Goal: Transaction & Acquisition: Purchase product/service

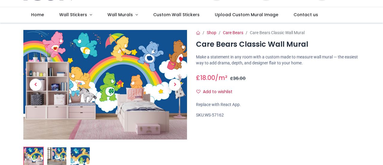
scroll to position [30, 0]
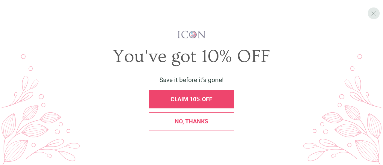
click at [373, 14] on span "X" at bounding box center [373, 13] width 5 height 8
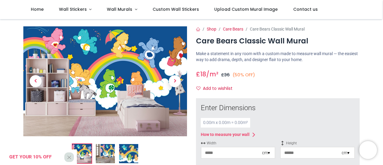
scroll to position [30, 0]
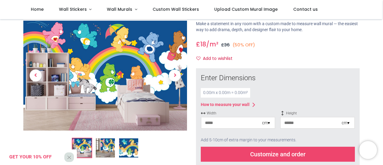
click at [249, 123] on input "number" at bounding box center [231, 122] width 61 height 11
click at [266, 123] on div "cm ▾" at bounding box center [266, 123] width 8 height 6
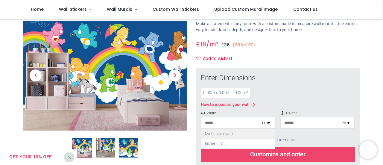
click at [215, 134] on div "Centimeters (cm)" at bounding box center [237, 134] width 73 height 10
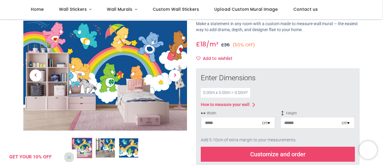
click at [233, 123] on input "number" at bounding box center [231, 122] width 61 height 11
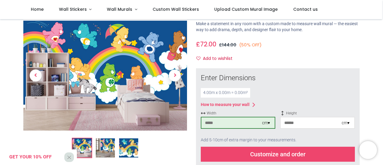
type input "***"
click at [309, 122] on input "number" at bounding box center [310, 122] width 61 height 11
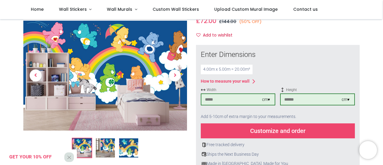
scroll to position [90, 0]
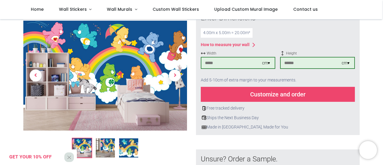
type input "***"
click at [275, 91] on div "Customize and order" at bounding box center [278, 94] width 154 height 15
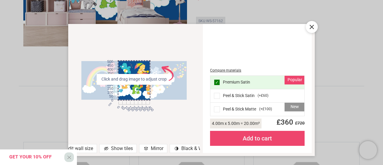
click at [310, 22] on div at bounding box center [311, 27] width 12 height 12
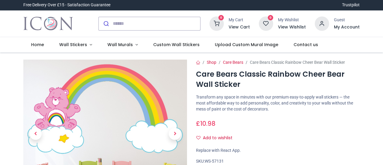
scroll to position [60, 0]
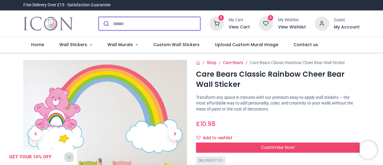
click at [122, 29] on input "search" at bounding box center [156, 23] width 87 height 13
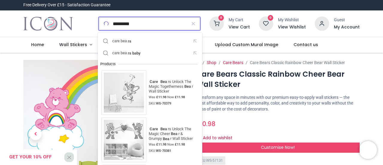
type input "*********"
click at [0, 0] on button "submit" at bounding box center [0, 0] width 0 height 0
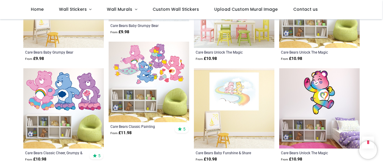
scroll to position [687, 0]
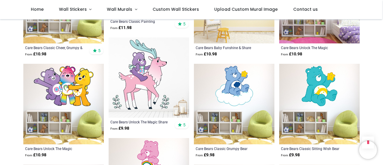
scroll to position [747, 0]
